Goal: Task Accomplishment & Management: Use online tool/utility

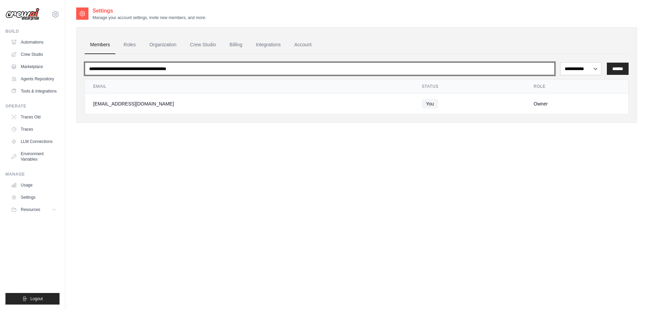
click at [173, 68] on input "email" at bounding box center [320, 68] width 470 height 13
type input "***"
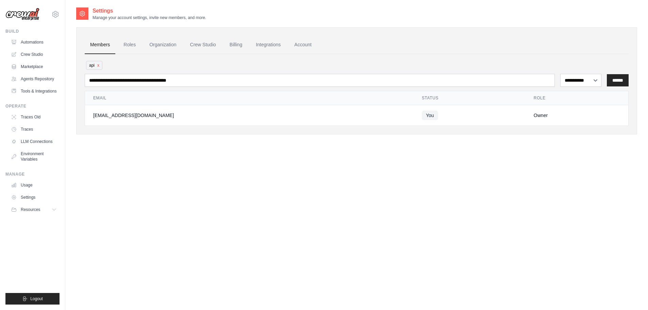
click at [100, 66] on span "api x" at bounding box center [94, 65] width 16 height 9
click at [302, 45] on link "Account" at bounding box center [303, 45] width 28 height 18
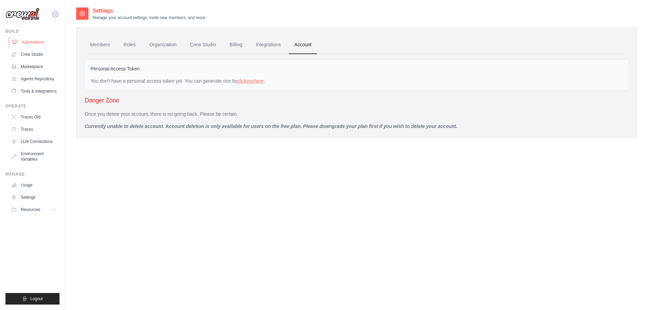
click at [32, 43] on link "Automations" at bounding box center [34, 42] width 51 height 11
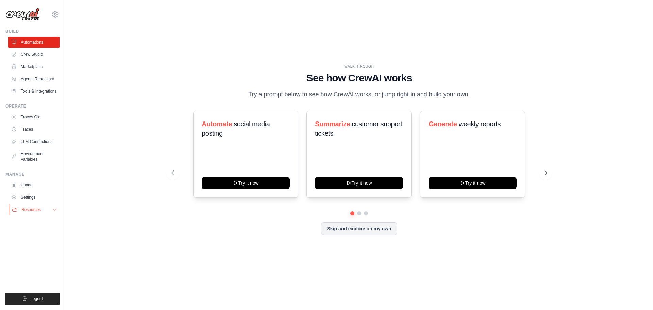
click at [38, 209] on span "Resources" at bounding box center [30, 209] width 19 height 5
click at [36, 88] on link "Tools & Integrations" at bounding box center [34, 91] width 51 height 11
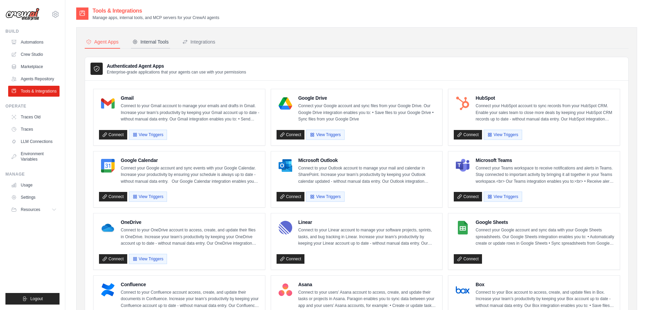
click at [154, 39] on div "Internal Tools" at bounding box center [150, 41] width 36 height 7
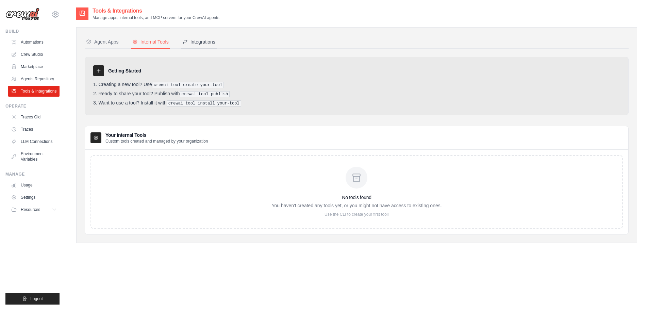
click at [203, 40] on div "Integrations" at bounding box center [198, 41] width 33 height 7
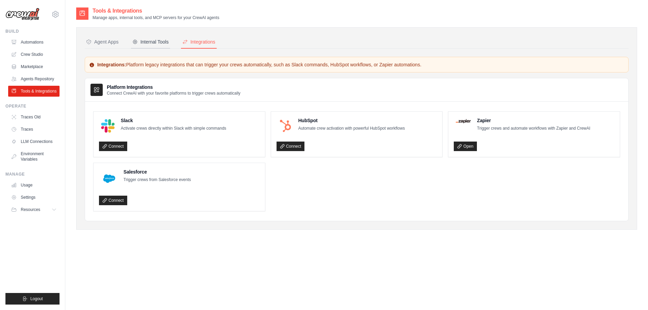
click at [155, 40] on div "Internal Tools" at bounding box center [150, 41] width 36 height 7
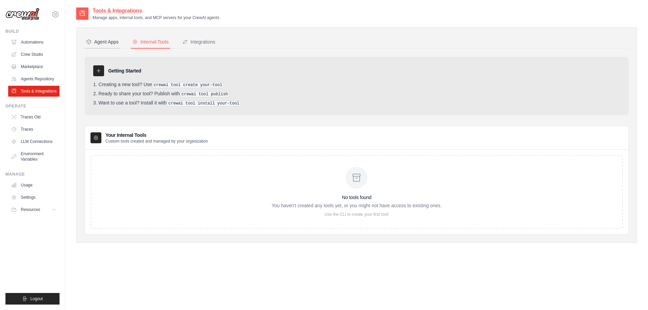
click at [112, 43] on div "Agent Apps" at bounding box center [102, 41] width 33 height 7
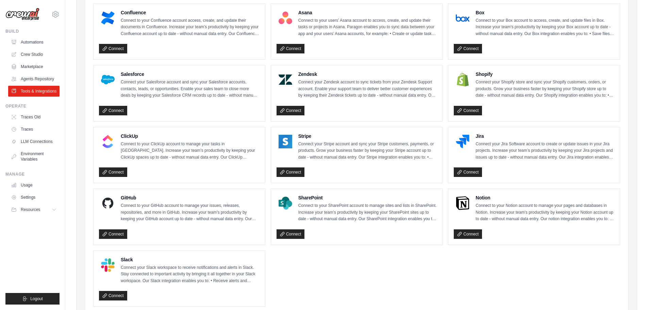
scroll to position [272, 0]
click at [52, 208] on button "Resources" at bounding box center [34, 209] width 51 height 11
click at [29, 197] on link "Settings" at bounding box center [34, 197] width 51 height 11
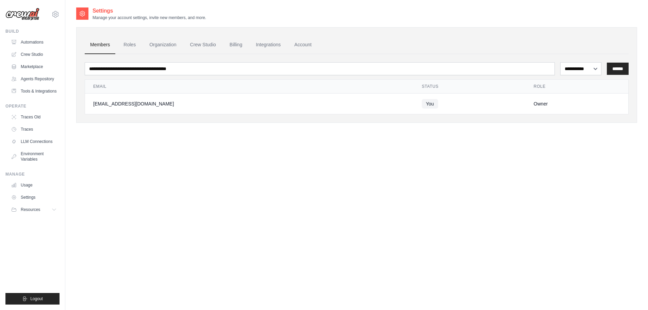
click at [127, 104] on div "[EMAIL_ADDRESS][DOMAIN_NAME]" at bounding box center [249, 103] width 312 height 7
click at [422, 104] on span "You" at bounding box center [430, 104] width 16 height 10
click at [128, 45] on link "Roles" at bounding box center [129, 45] width 23 height 18
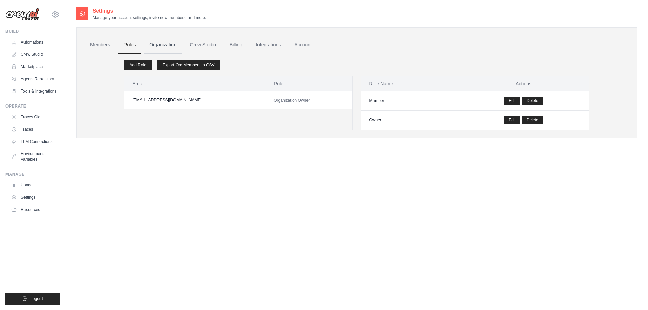
click at [159, 46] on link "Organization" at bounding box center [163, 45] width 38 height 18
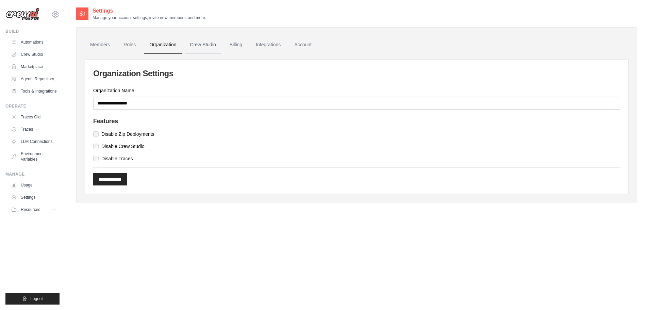
click at [205, 43] on link "Crew Studio" at bounding box center [203, 45] width 37 height 18
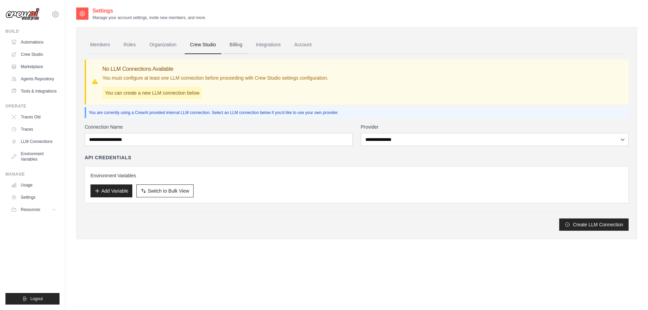
click at [235, 44] on link "Billing" at bounding box center [235, 45] width 23 height 18
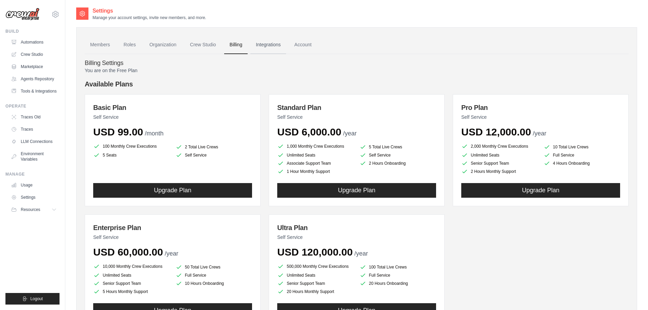
click at [269, 45] on link "Integrations" at bounding box center [268, 45] width 36 height 18
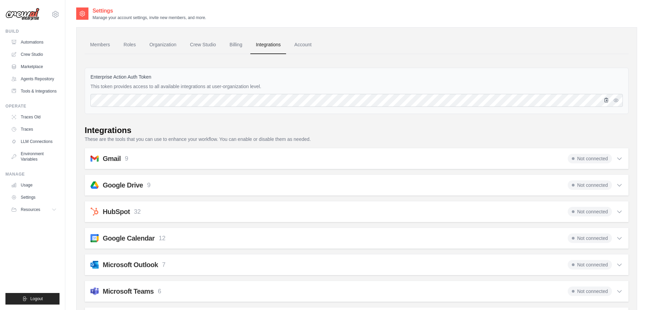
click at [605, 100] on icon "button" at bounding box center [605, 99] width 5 height 5
click at [297, 44] on link "Account" at bounding box center [303, 45] width 28 height 18
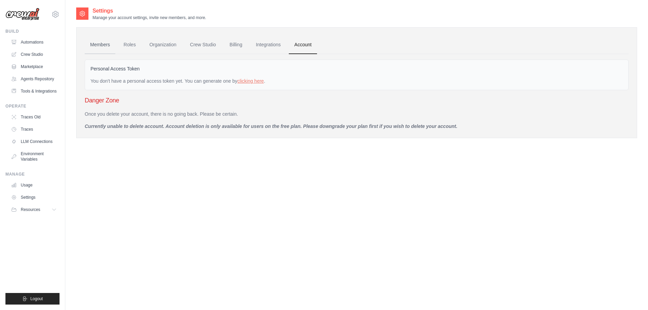
click at [101, 44] on link "Members" at bounding box center [100, 45] width 31 height 18
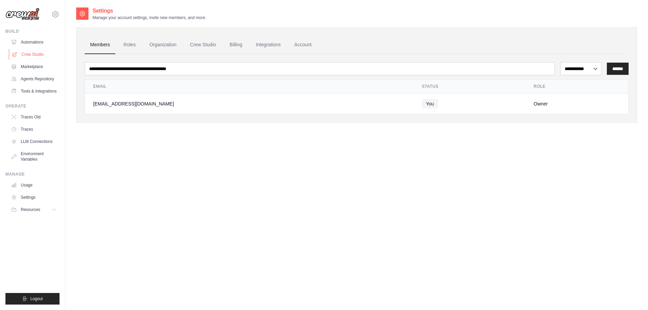
click at [32, 54] on link "Crew Studio" at bounding box center [34, 54] width 51 height 11
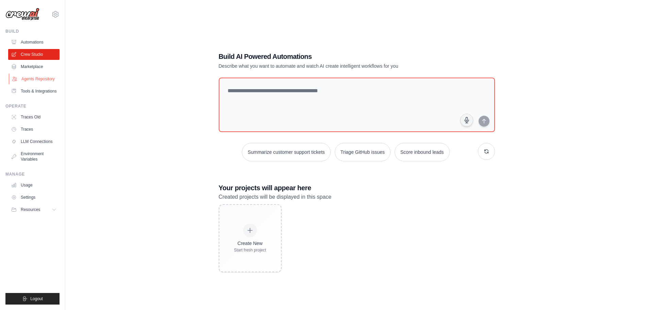
click at [37, 78] on link "Agents Repository" at bounding box center [34, 78] width 51 height 11
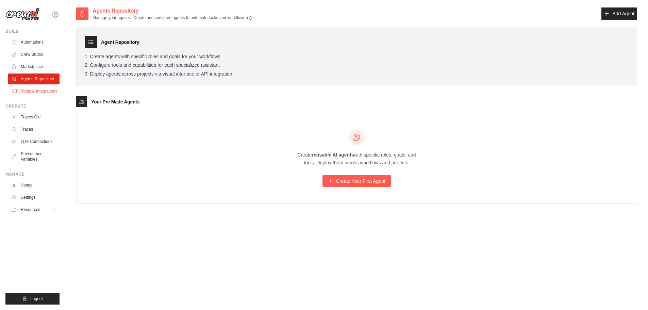
click at [41, 88] on link "Tools & Integrations" at bounding box center [34, 91] width 51 height 11
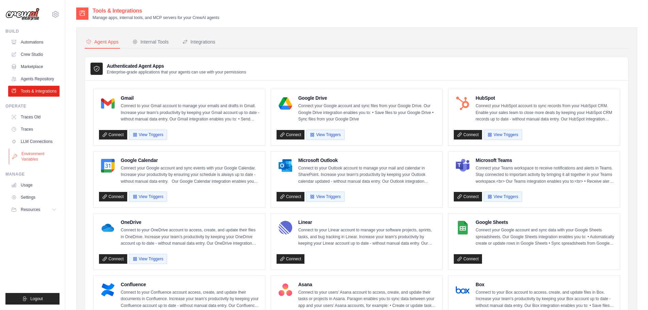
click at [25, 161] on link "Environment Variables" at bounding box center [34, 156] width 51 height 16
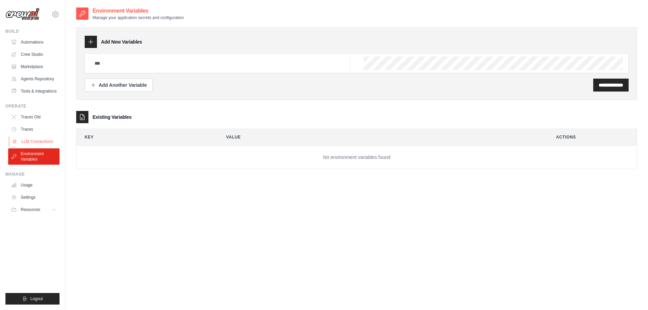
click at [38, 143] on link "LLM Connections" at bounding box center [34, 141] width 51 height 11
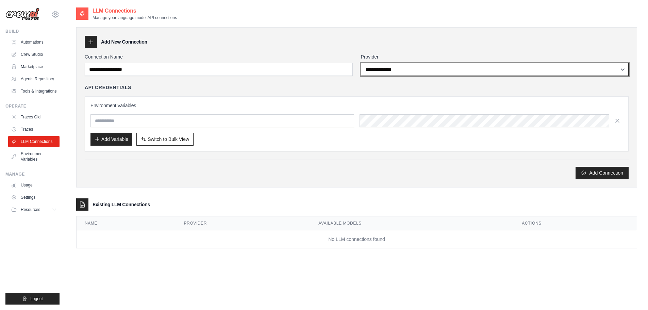
click at [415, 69] on select "**********" at bounding box center [495, 69] width 268 height 13
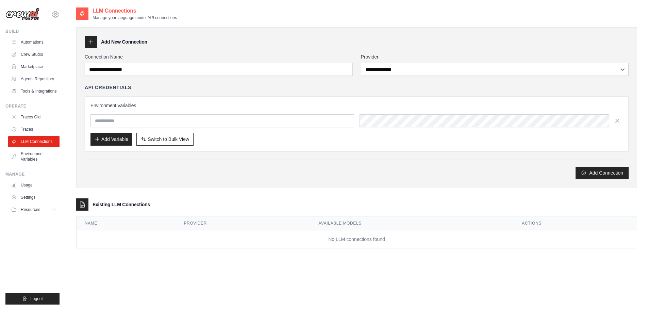
click at [353, 41] on div "Add New Connection" at bounding box center [357, 42] width 544 height 12
click at [25, 299] on icon "submit" at bounding box center [24, 298] width 5 height 5
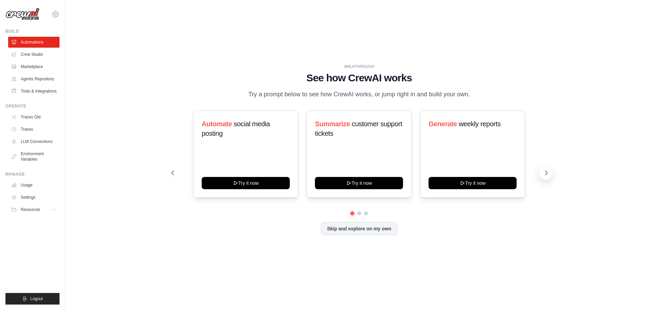
click at [546, 175] on icon at bounding box center [546, 172] width 7 height 7
click at [544, 173] on icon at bounding box center [546, 172] width 7 height 7
click at [55, 13] on icon at bounding box center [55, 14] width 8 height 8
click at [65, 40] on span "Settings" at bounding box center [85, 42] width 54 height 7
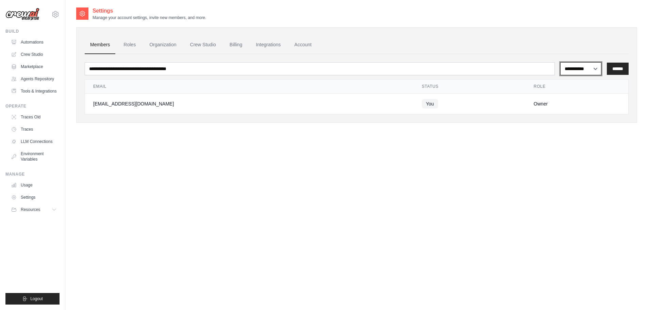
click at [580, 70] on select "**********" at bounding box center [580, 68] width 41 height 13
select select "******"
click at [560, 62] on select "**********" at bounding box center [580, 68] width 41 height 13
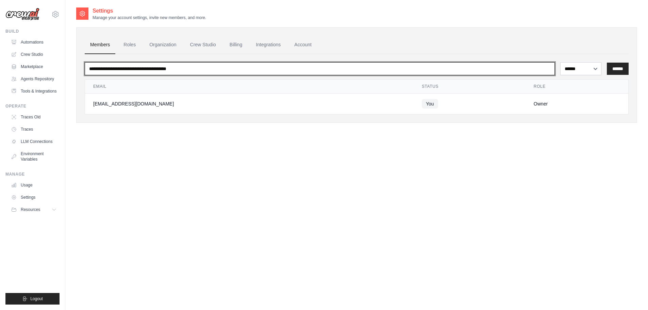
click at [229, 63] on input "email" at bounding box center [320, 68] width 470 height 13
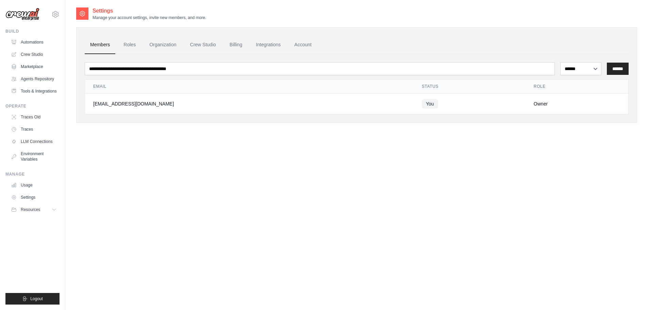
click at [127, 104] on div "[EMAIL_ADDRESS][DOMAIN_NAME]" at bounding box center [249, 103] width 312 height 7
click at [224, 100] on div "[EMAIL_ADDRESS][DOMAIN_NAME]" at bounding box center [249, 103] width 312 height 7
click at [126, 45] on link "Roles" at bounding box center [129, 45] width 23 height 18
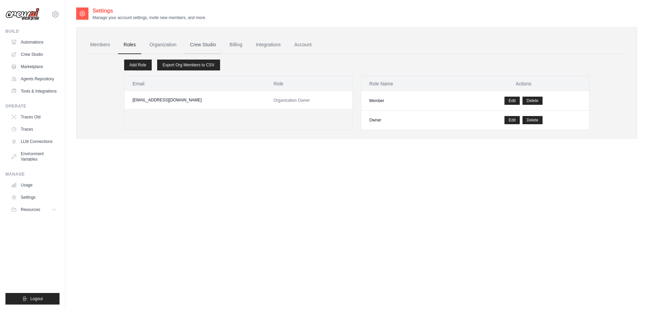
click at [195, 44] on link "Crew Studio" at bounding box center [203, 45] width 37 height 18
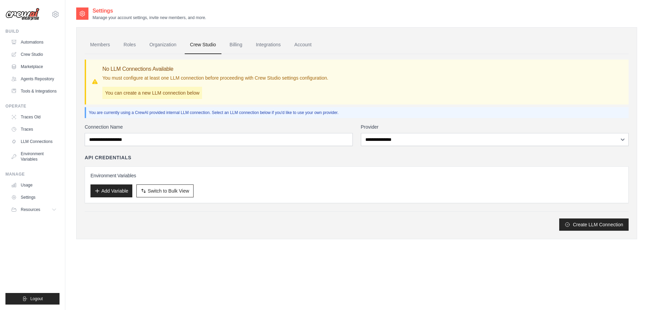
click at [301, 48] on link "Account" at bounding box center [303, 45] width 28 height 18
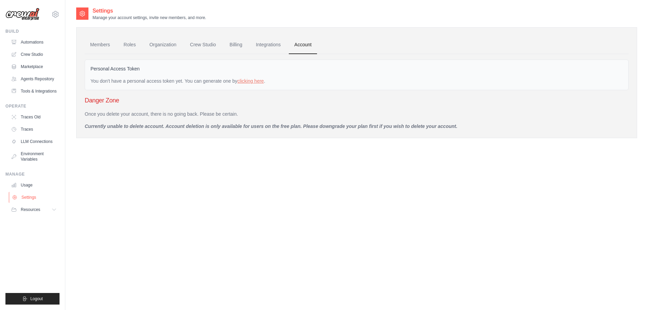
click at [23, 198] on link "Settings" at bounding box center [34, 197] width 51 height 11
click at [50, 209] on button "Resources" at bounding box center [34, 209] width 51 height 11
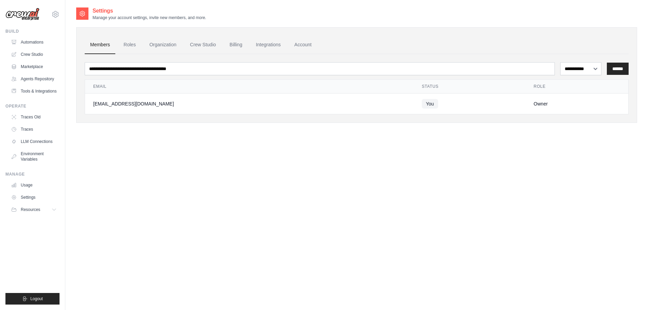
click at [18, 16] on img at bounding box center [22, 14] width 34 height 13
click at [29, 16] on img at bounding box center [22, 14] width 34 height 13
click at [37, 92] on link "Tools & Integrations" at bounding box center [34, 91] width 51 height 11
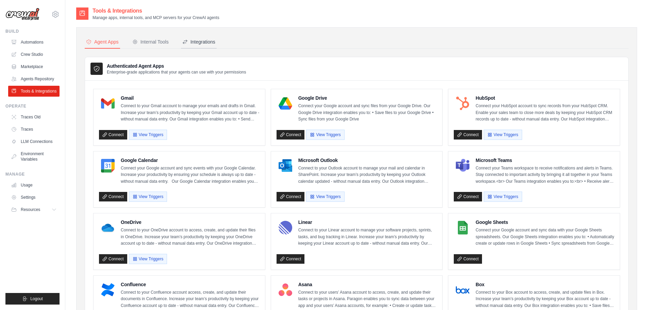
click at [206, 41] on div "Integrations" at bounding box center [198, 41] width 33 height 7
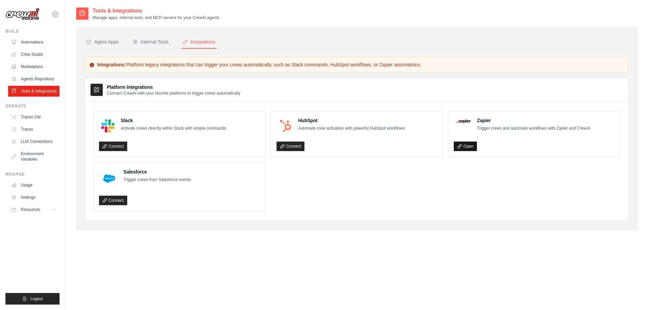
click at [467, 147] on link "Open" at bounding box center [464, 146] width 23 height 10
drag, startPoint x: 167, startPoint y: 64, endPoint x: 309, endPoint y: 65, distance: 142.8
click at [307, 65] on p "Integrations: Platform legacy integrations that can trigger your crews automati…" at bounding box center [356, 64] width 535 height 7
drag, startPoint x: 336, startPoint y: 65, endPoint x: 407, endPoint y: 67, distance: 70.7
click at [407, 67] on p "Integrations: Platform legacy integrations that can trigger your crews automati…" at bounding box center [356, 64] width 535 height 7
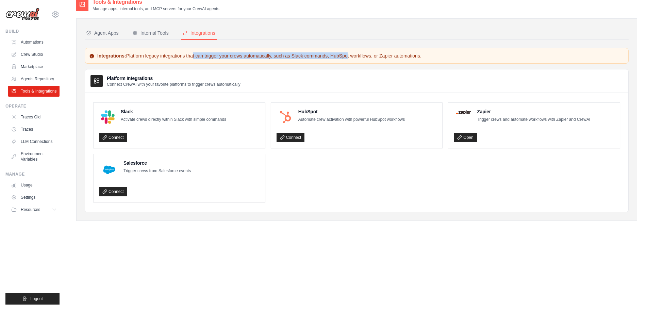
scroll to position [14, 0]
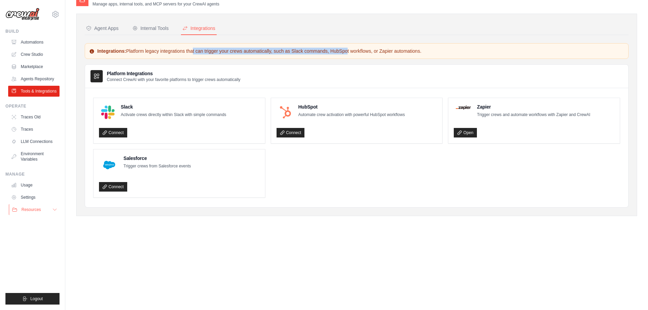
click at [50, 208] on button "Resources" at bounding box center [34, 209] width 51 height 11
click at [43, 220] on span "Documentation" at bounding box center [38, 220] width 28 height 5
click at [33, 139] on link "LLM Connections" at bounding box center [34, 141] width 51 height 11
click at [30, 141] on link "LLM Connections" at bounding box center [34, 141] width 51 height 11
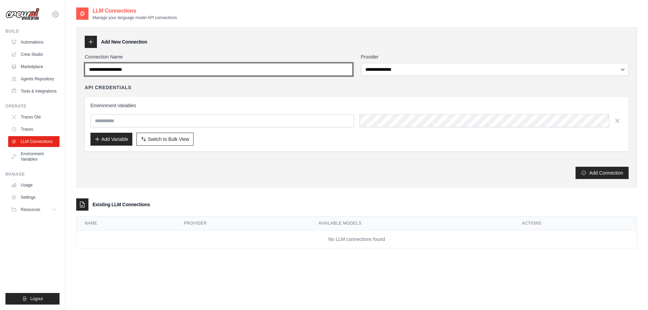
click at [242, 66] on input "Connection Name" at bounding box center [219, 69] width 268 height 13
type input "********"
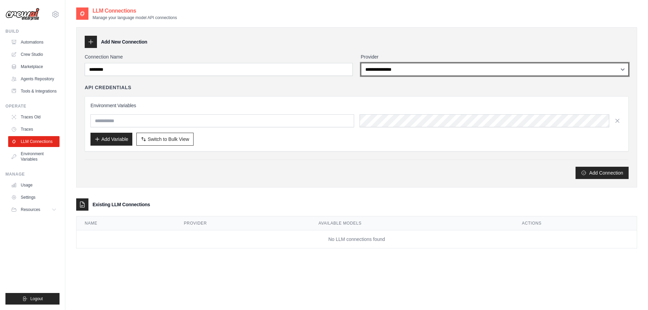
click at [411, 66] on select "**********" at bounding box center [495, 69] width 268 height 13
select select "******"
click at [361, 63] on select "**********" at bounding box center [495, 69] width 268 height 13
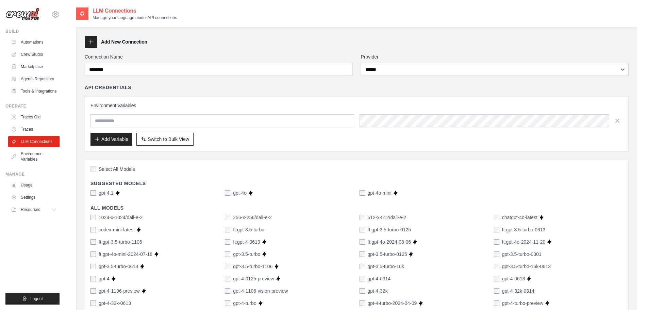
click at [304, 87] on div "API Credentials" at bounding box center [357, 87] width 544 height 7
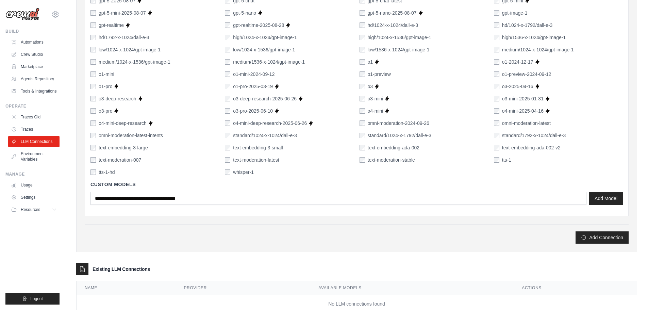
scroll to position [433, 0]
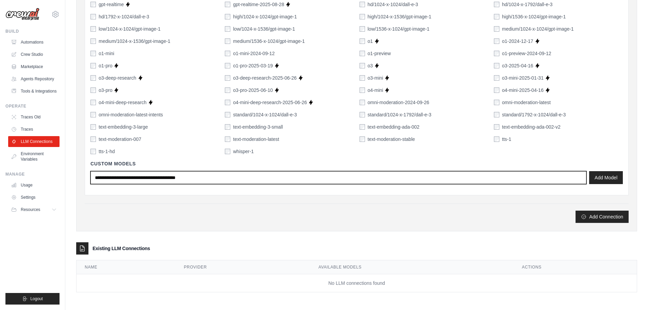
click at [229, 176] on input "text" at bounding box center [338, 177] width 496 height 13
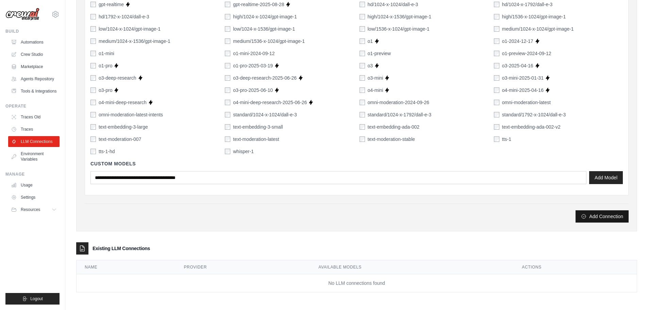
click at [609, 218] on button "Add Connection" at bounding box center [601, 216] width 53 height 12
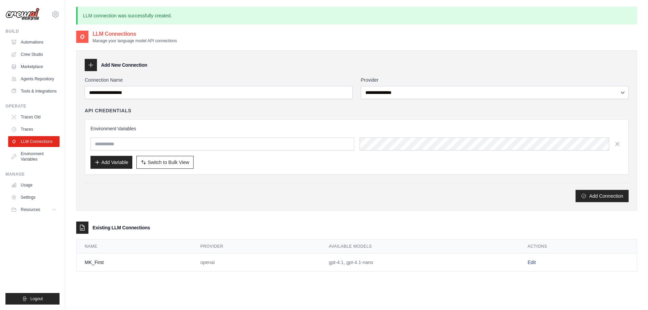
click at [531, 262] on link "Edit" at bounding box center [531, 261] width 8 height 5
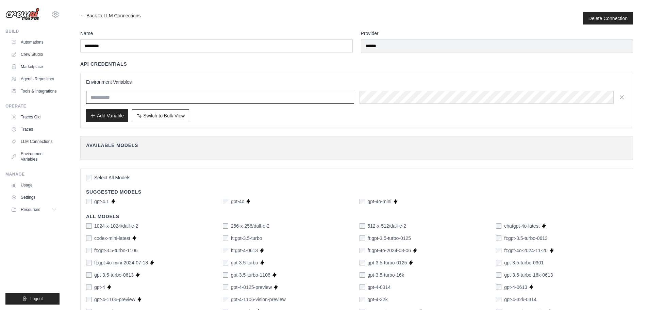
click at [121, 99] on input "text" at bounding box center [220, 97] width 268 height 13
paste input "**********"
drag, startPoint x: 130, startPoint y: 96, endPoint x: 186, endPoint y: 95, distance: 56.1
click at [186, 95] on input "**********" at bounding box center [220, 97] width 268 height 13
type input "**********"
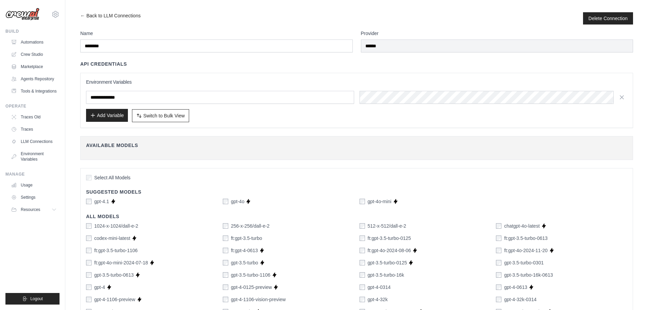
click at [108, 115] on button "Add Variable" at bounding box center [107, 115] width 42 height 13
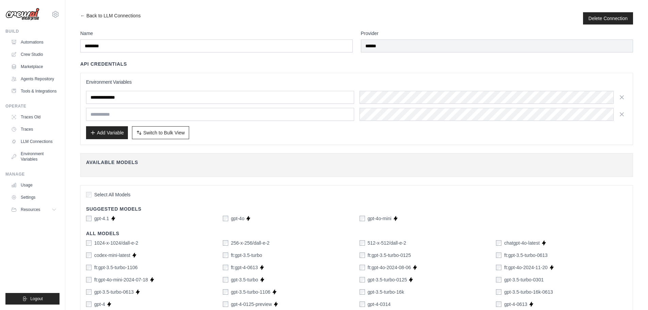
click at [300, 140] on div "**********" at bounding box center [356, 109] width 552 height 72
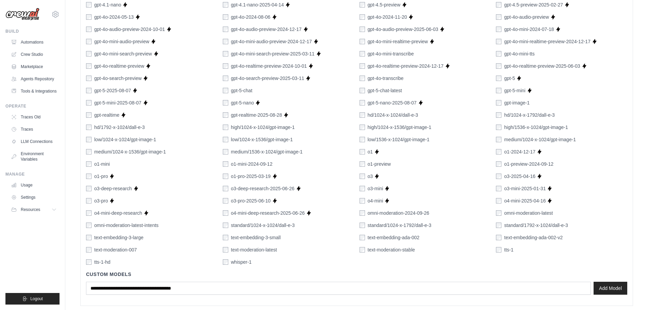
scroll to position [378, 0]
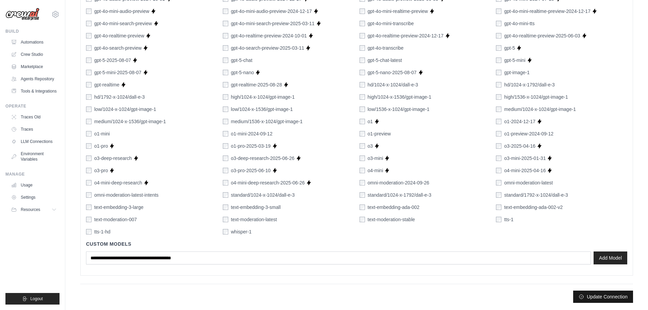
drag, startPoint x: 590, startPoint y: 296, endPoint x: 585, endPoint y: 295, distance: 5.4
click at [590, 296] on button "Update Connection" at bounding box center [603, 296] width 60 height 12
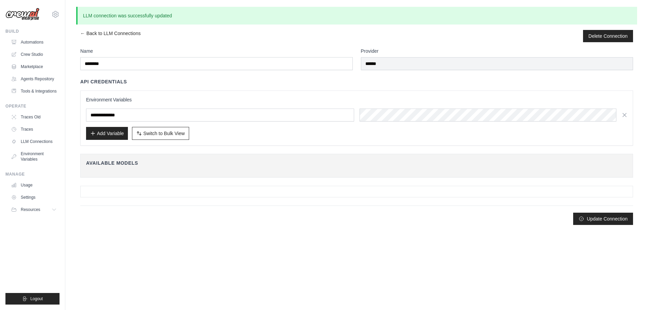
scroll to position [0, 0]
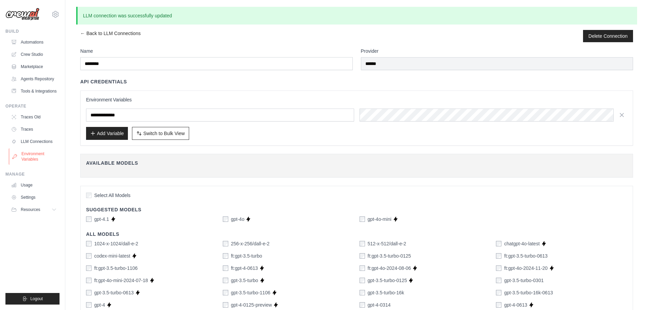
click at [29, 156] on link "Environment Variables" at bounding box center [34, 156] width 51 height 16
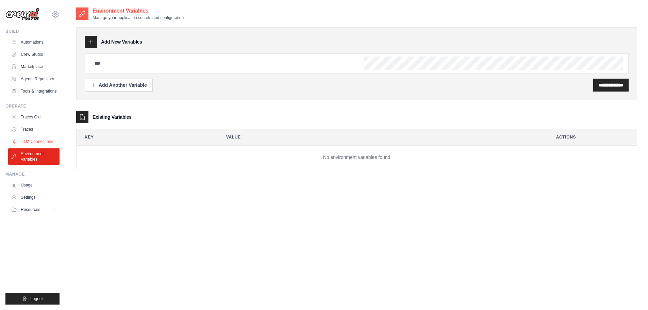
click at [42, 140] on link "LLM Connections" at bounding box center [34, 141] width 51 height 11
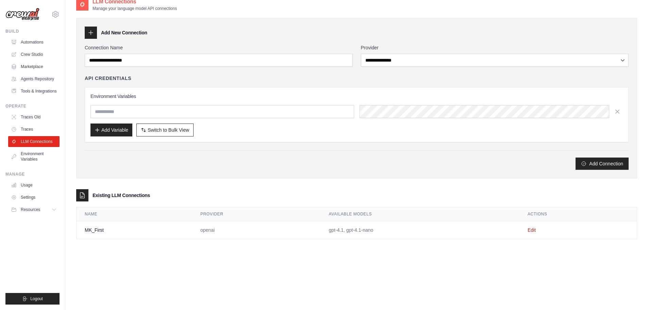
scroll to position [14, 0]
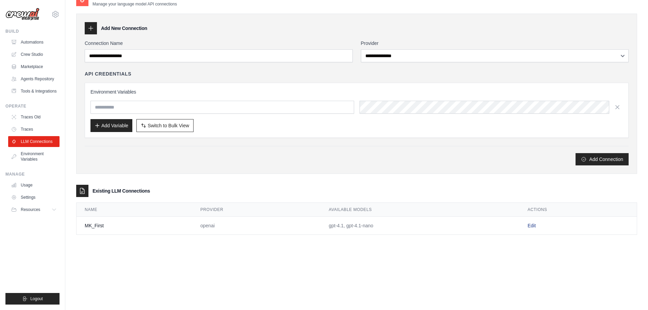
click at [532, 224] on link "Edit" at bounding box center [531, 225] width 8 height 5
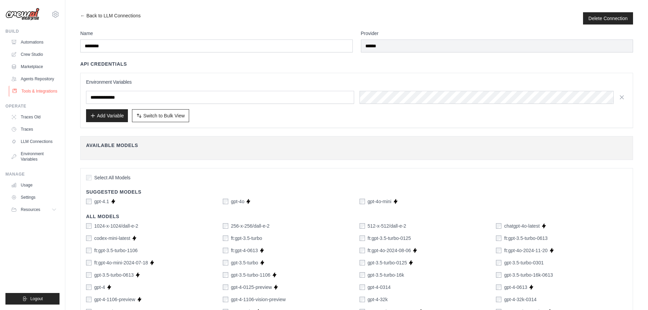
click at [32, 87] on link "Tools & Integrations" at bounding box center [34, 91] width 51 height 11
click at [35, 143] on link "LLM Connections" at bounding box center [34, 141] width 51 height 11
